Goal: Navigation & Orientation: Find specific page/section

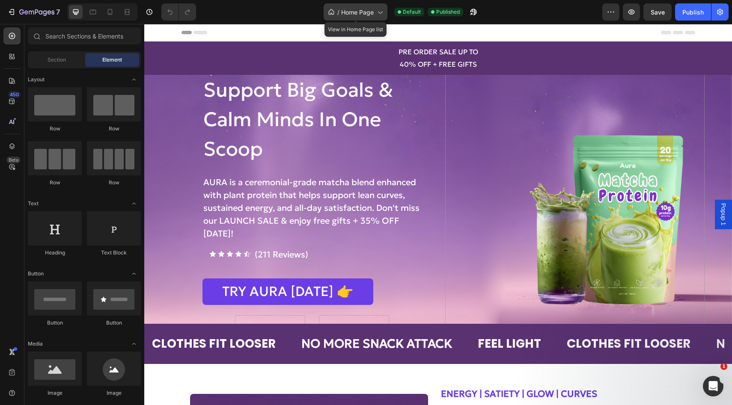
click at [372, 5] on div "/ Home Page" at bounding box center [356, 11] width 64 height 17
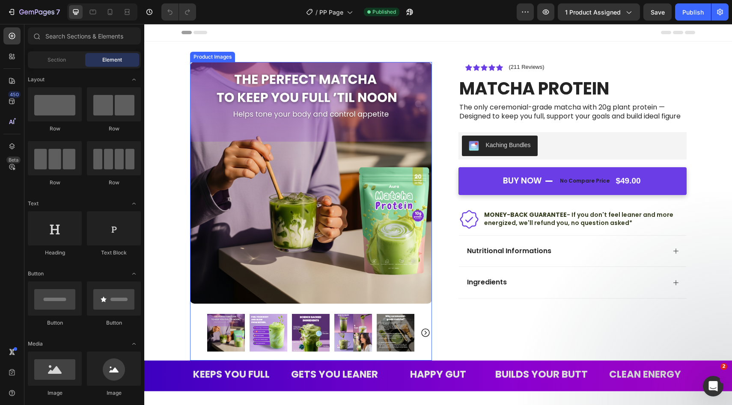
click at [426, 335] on icon "Carousel Next Arrow" at bounding box center [425, 333] width 10 height 10
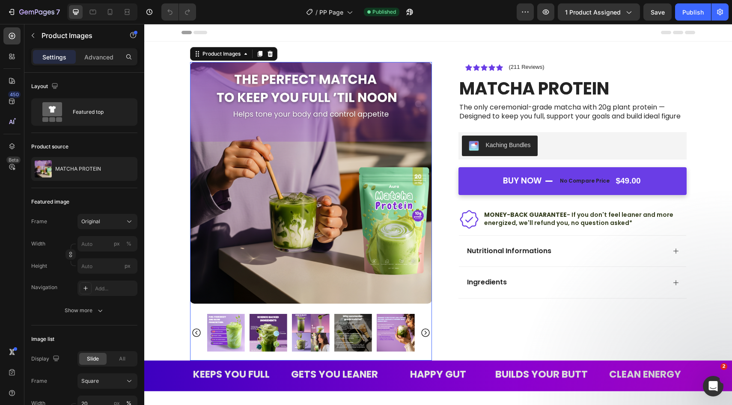
click at [426, 335] on icon "Carousel Next Arrow" at bounding box center [425, 333] width 10 height 10
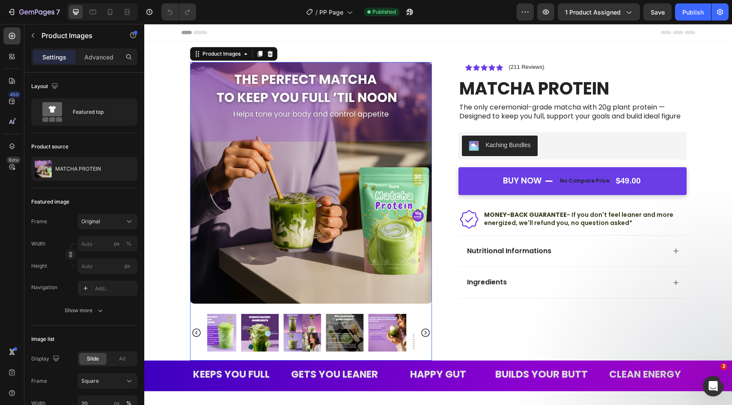
click at [426, 335] on icon "Carousel Next Arrow" at bounding box center [425, 333] width 10 height 10
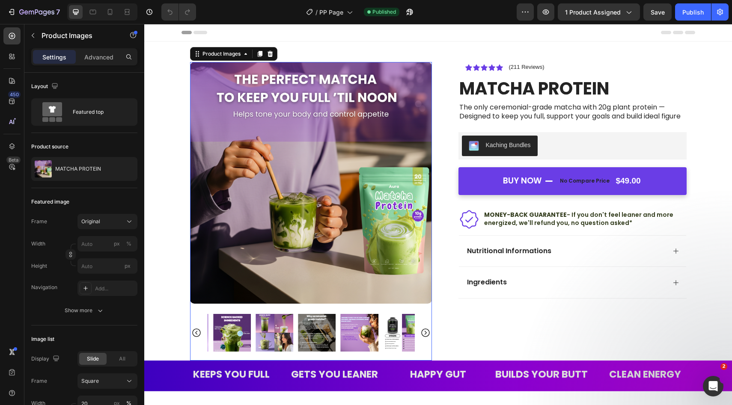
click at [426, 335] on icon "Carousel Next Arrow" at bounding box center [425, 333] width 10 height 10
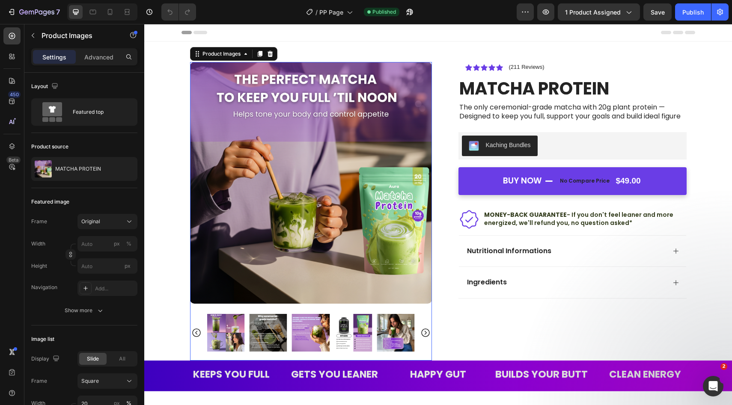
click at [426, 335] on icon "Carousel Next Arrow" at bounding box center [425, 333] width 10 height 10
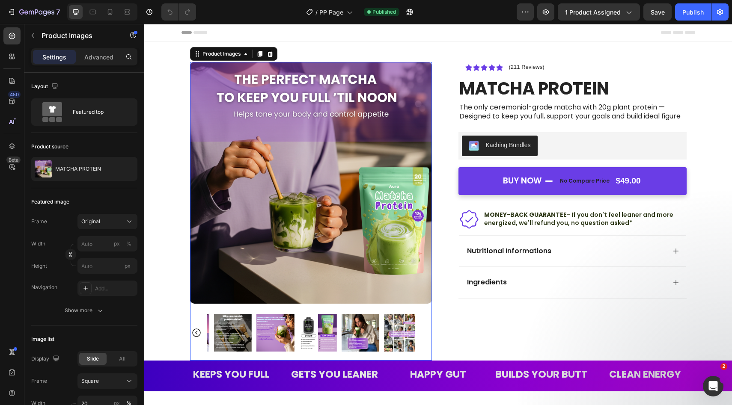
click at [426, 335] on div at bounding box center [311, 333] width 242 height 38
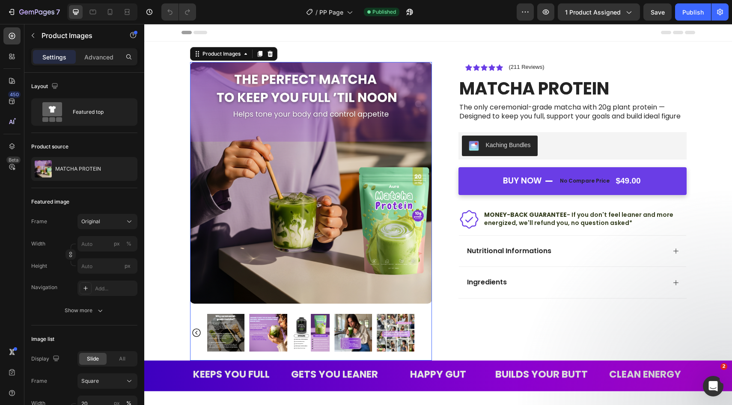
click at [426, 335] on div at bounding box center [311, 333] width 242 height 38
click at [199, 334] on icon "Carousel Back Arrow" at bounding box center [196, 333] width 10 height 10
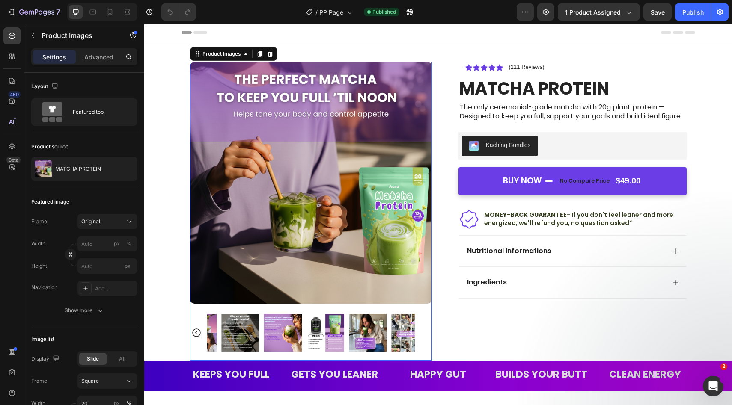
click at [199, 334] on icon "Carousel Back Arrow" at bounding box center [196, 333] width 10 height 10
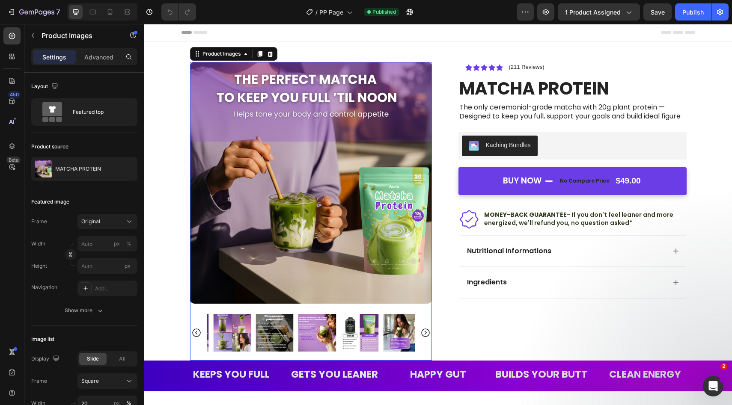
click at [199, 334] on icon "Carousel Back Arrow" at bounding box center [196, 333] width 10 height 10
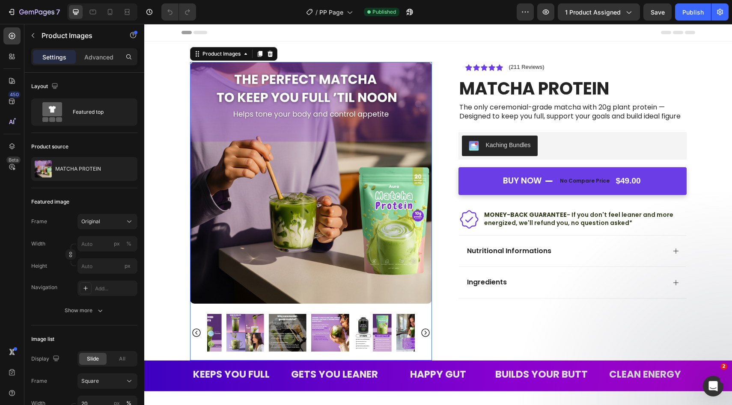
click at [199, 334] on icon "Carousel Back Arrow" at bounding box center [196, 333] width 10 height 10
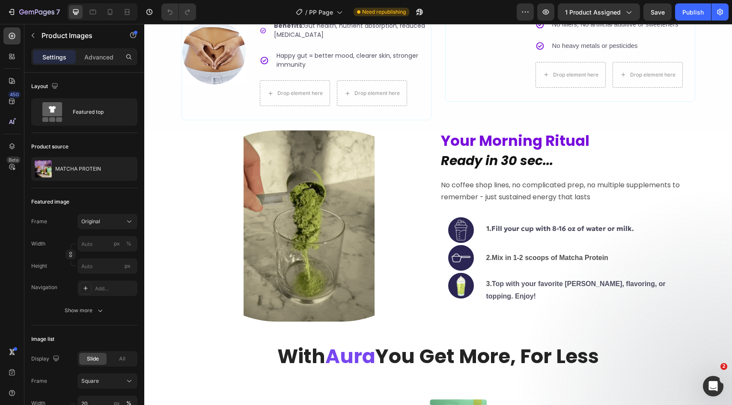
scroll to position [1760, 0]
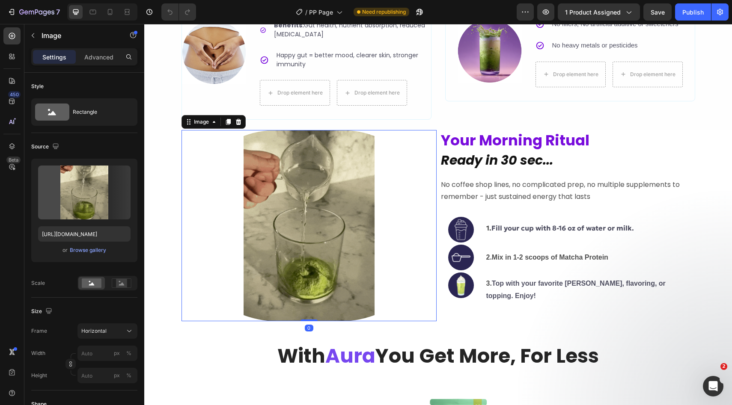
click at [295, 231] on img at bounding box center [309, 225] width 255 height 191
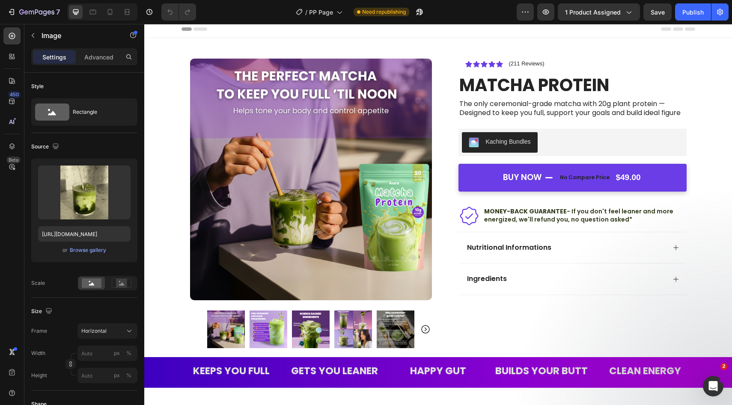
scroll to position [0, 0]
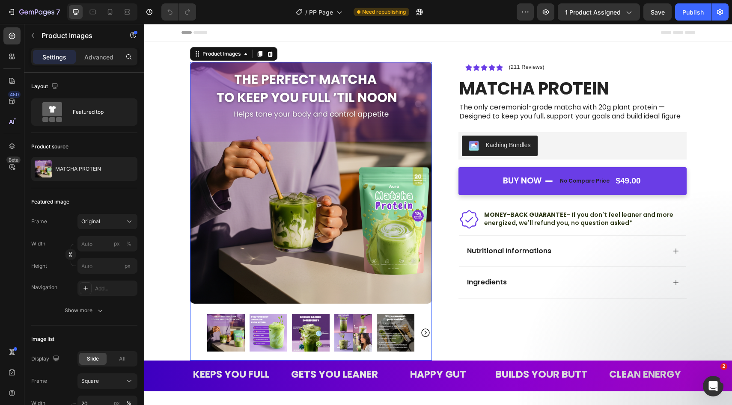
click at [425, 335] on icon "Carousel Next Arrow" at bounding box center [425, 333] width 10 height 10
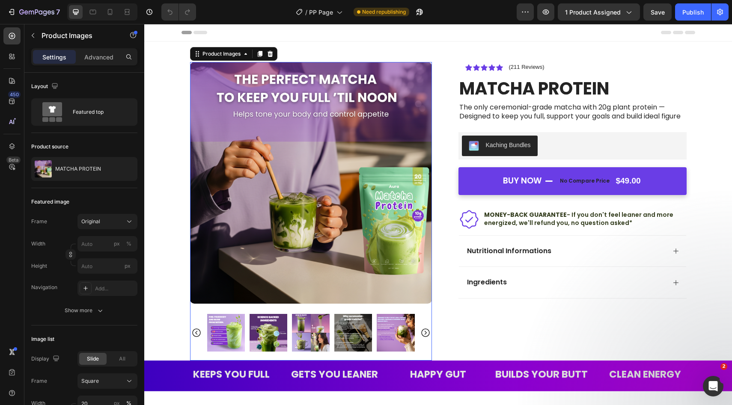
click at [425, 335] on icon "Carousel Next Arrow" at bounding box center [425, 333] width 10 height 10
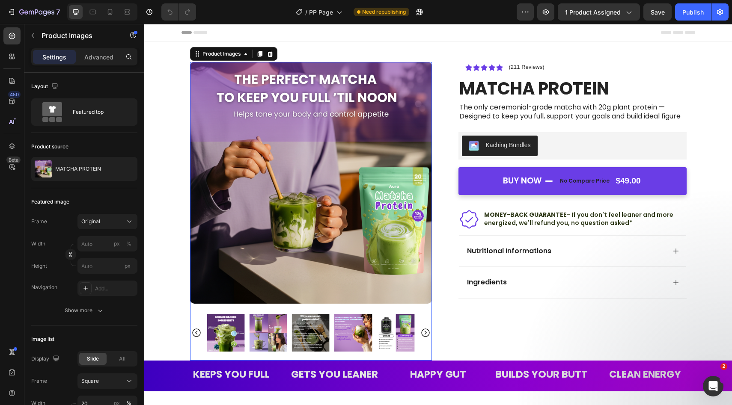
click at [397, 329] on img at bounding box center [396, 333] width 38 height 38
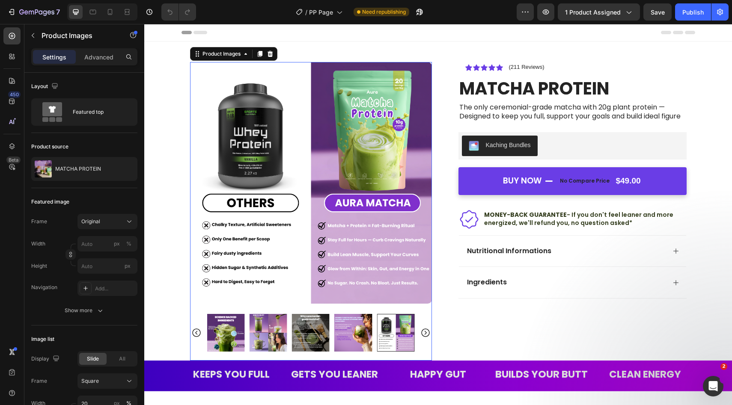
click at [426, 332] on icon "Carousel Next Arrow" at bounding box center [425, 333] width 9 height 9
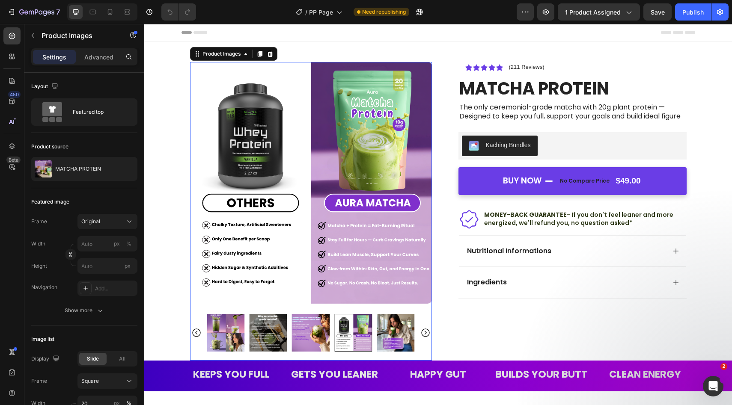
click at [390, 330] on img at bounding box center [396, 333] width 38 height 38
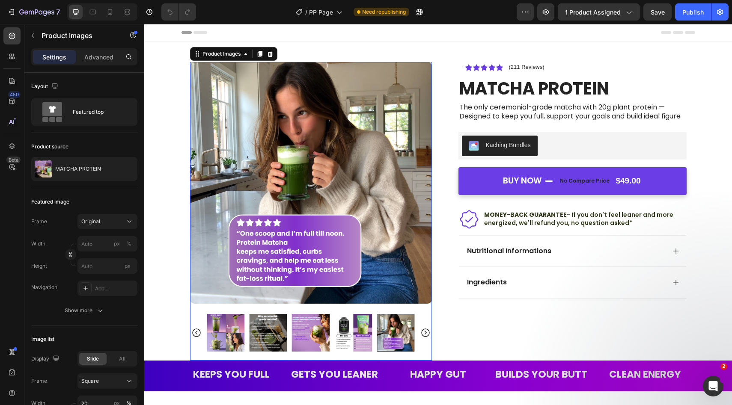
click at [425, 334] on icon "Carousel Next Arrow" at bounding box center [425, 333] width 9 height 9
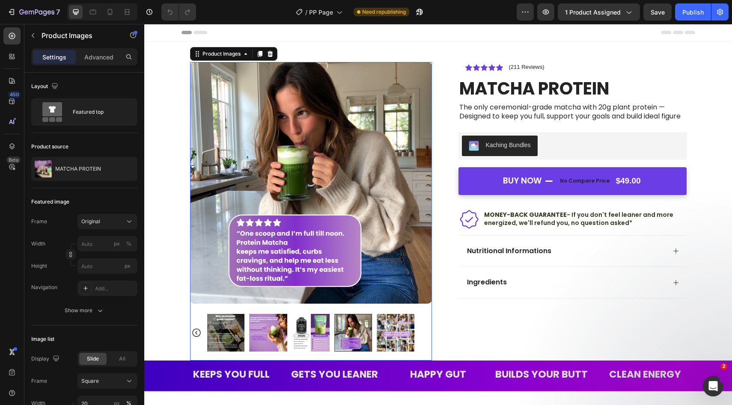
click at [397, 328] on img at bounding box center [396, 333] width 38 height 38
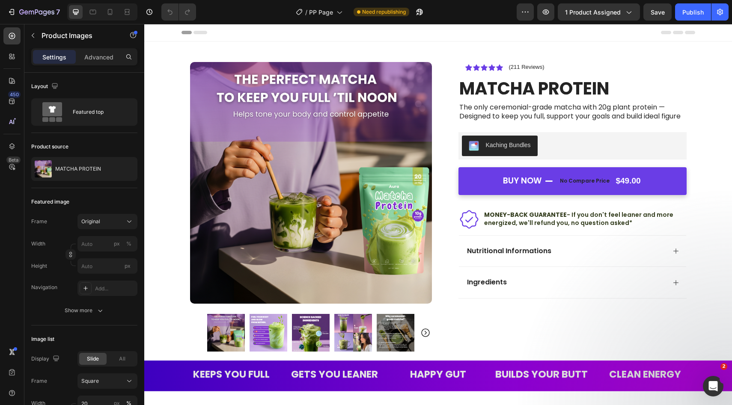
scroll to position [56, 0]
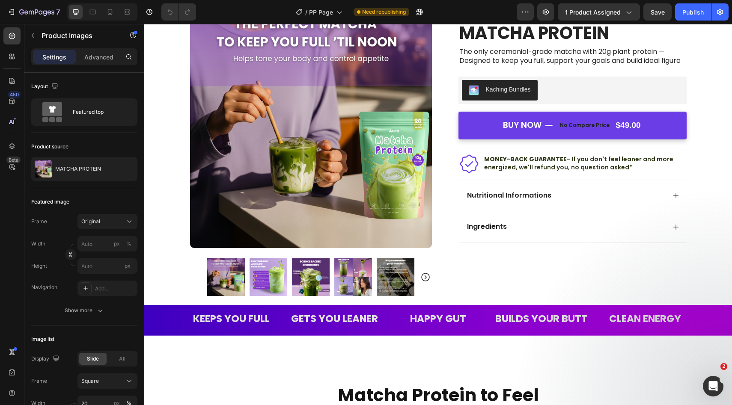
click at [427, 280] on icon "Carousel Next Arrow" at bounding box center [425, 277] width 10 height 10
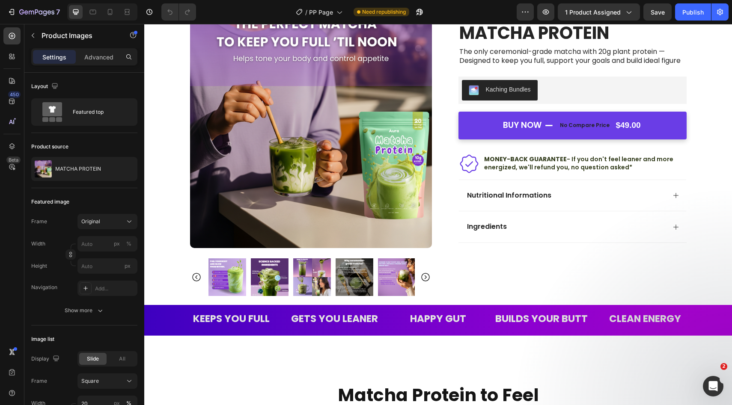
click at [427, 280] on icon "Carousel Next Arrow" at bounding box center [425, 277] width 10 height 10
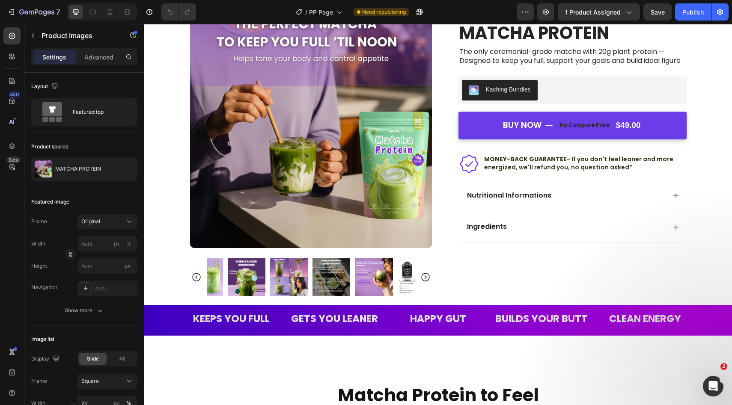
click at [427, 280] on icon "Carousel Next Arrow" at bounding box center [425, 277] width 10 height 10
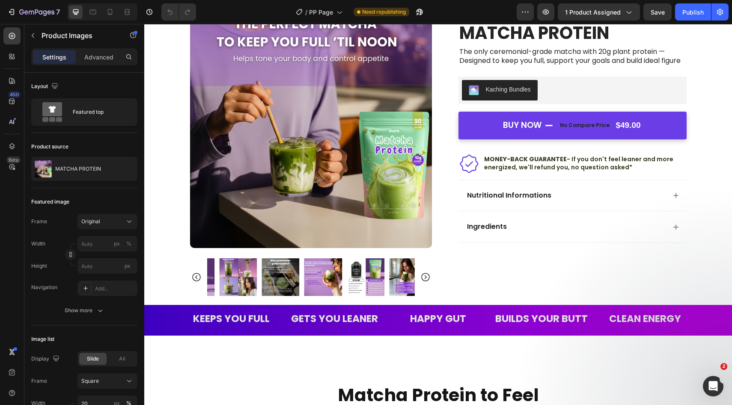
click at [427, 280] on icon "Carousel Next Arrow" at bounding box center [425, 277] width 10 height 10
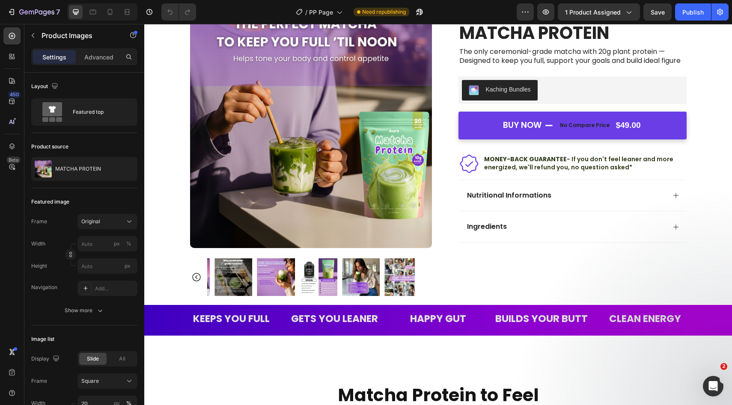
click at [427, 280] on div at bounding box center [311, 278] width 242 height 38
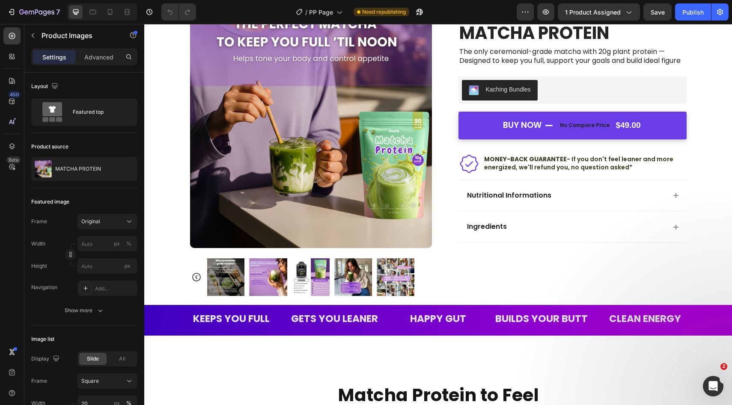
click at [396, 277] on img at bounding box center [396, 278] width 38 height 38
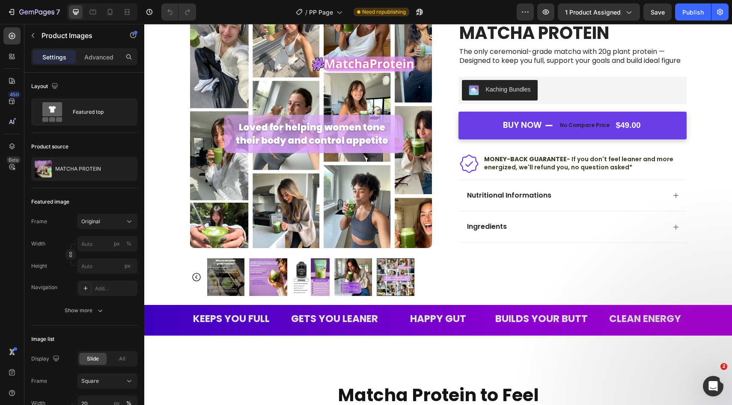
click at [312, 188] on img at bounding box center [311, 127] width 242 height 242
click at [273, 193] on img at bounding box center [311, 127] width 242 height 242
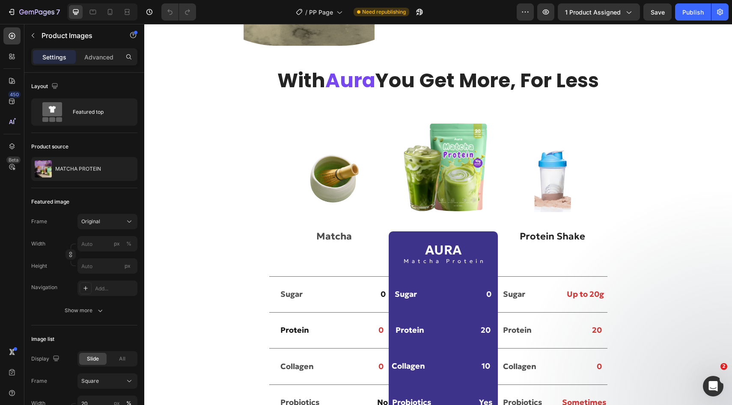
scroll to position [2488, 0]
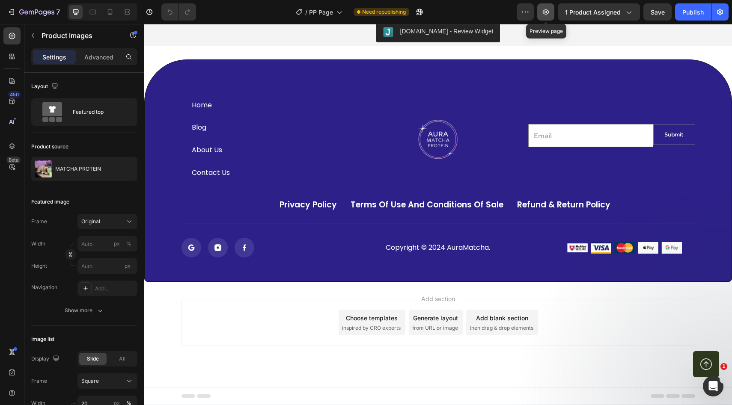
click at [548, 16] on icon "button" at bounding box center [546, 12] width 9 height 9
